Goal: Check status: Check status

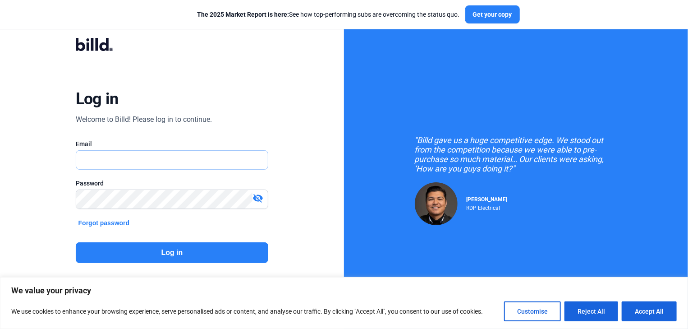
type input "[PERSON_NAME][EMAIL_ADDRESS][DOMAIN_NAME]"
click at [163, 254] on button "Log in" at bounding box center [172, 252] width 193 height 21
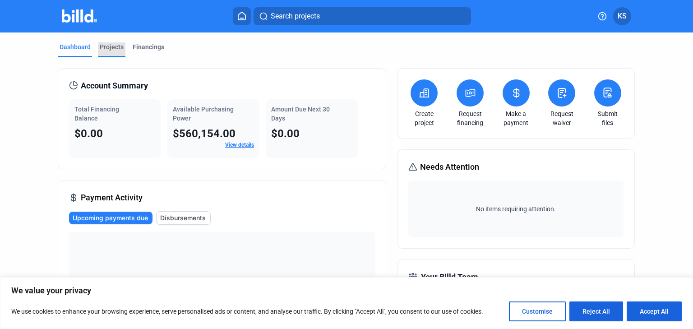
click at [111, 50] on div "Projects" at bounding box center [112, 46] width 24 height 9
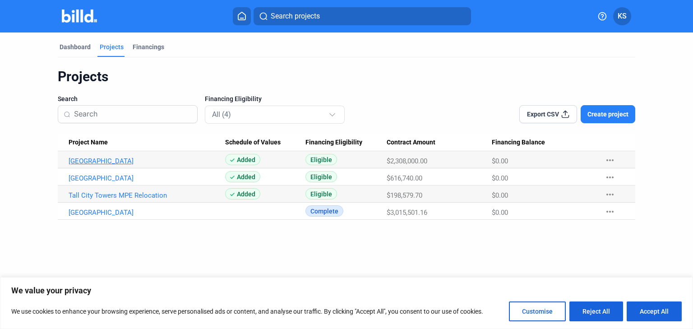
click at [146, 159] on link "[GEOGRAPHIC_DATA]" at bounding box center [147, 161] width 157 height 8
click at [129, 175] on link "[GEOGRAPHIC_DATA]" at bounding box center [147, 178] width 157 height 8
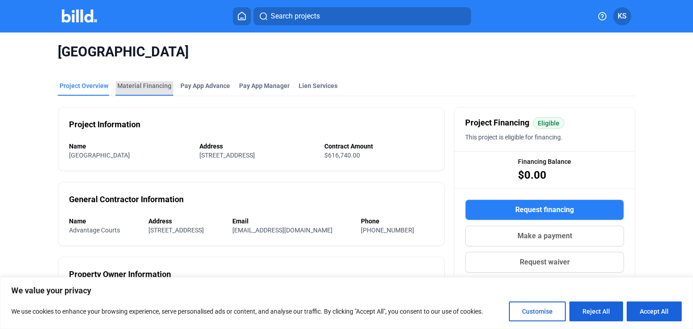
click at [162, 88] on div "Material Financing" at bounding box center [144, 85] width 54 height 9
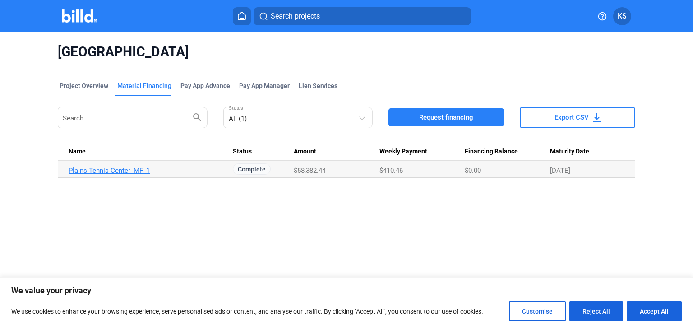
click at [136, 173] on link "Plains Tennis Center_MF_1" at bounding box center [147, 170] width 157 height 8
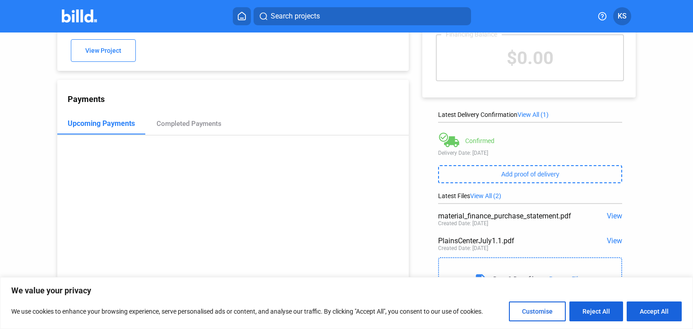
scroll to position [60, 0]
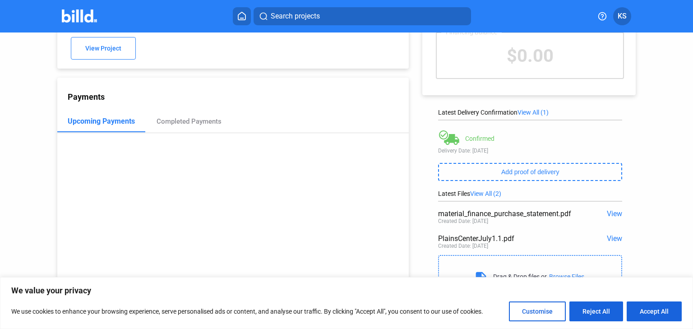
click at [607, 211] on span "View" at bounding box center [614, 213] width 15 height 9
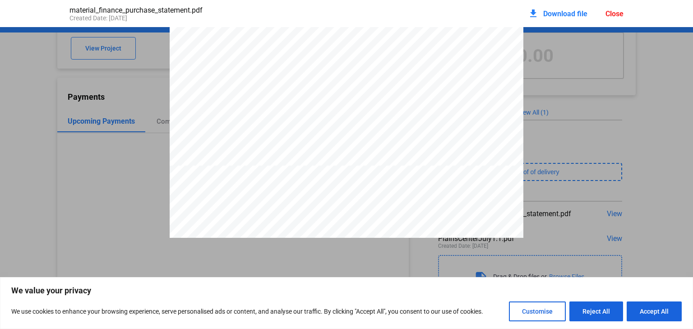
scroll to position [5534, 0]
click at [647, 315] on button "Accept All" at bounding box center [654, 311] width 55 height 20
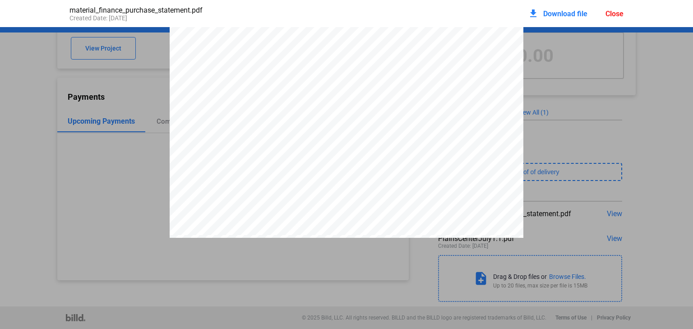
scroll to position [5426, 0]
drag, startPoint x: 623, startPoint y: 2, endPoint x: 614, endPoint y: 17, distance: 16.8
click at [618, 12] on div "material_finance_purchase_statement.pdf Created Date: [DATE] download Download …" at bounding box center [346, 13] width 573 height 27
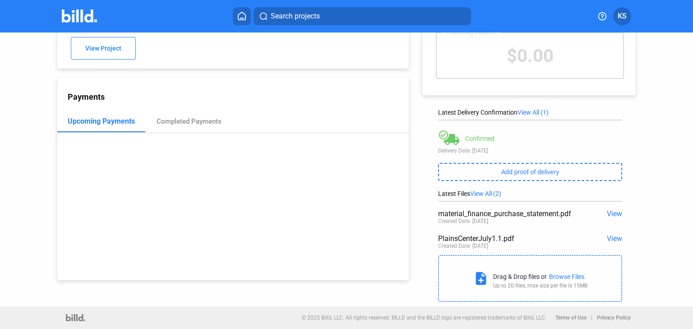
click at [614, 17] on button "KS" at bounding box center [622, 16] width 18 height 18
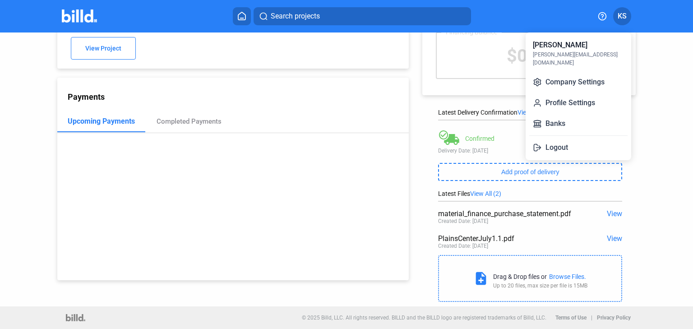
click at [686, 124] on div at bounding box center [346, 164] width 693 height 329
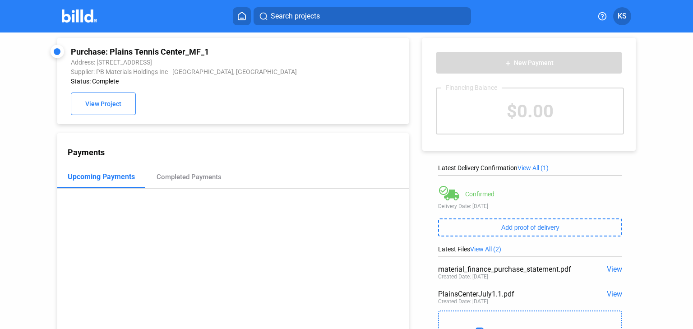
scroll to position [0, 0]
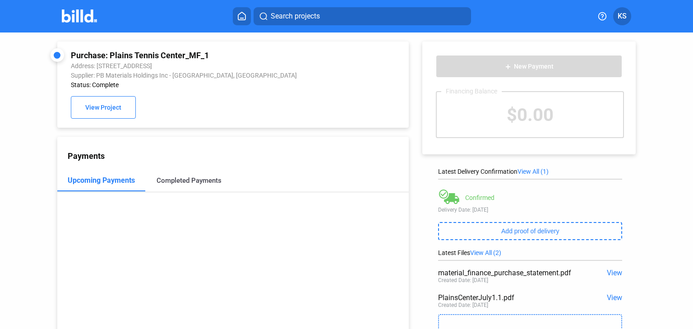
click at [202, 181] on div "Completed Payments" at bounding box center [189, 180] width 65 height 8
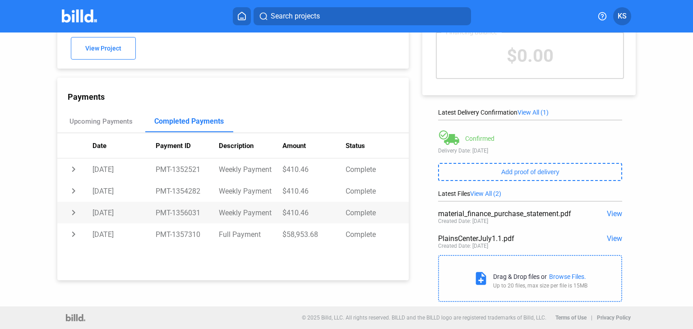
scroll to position [60, 0]
